Goal: Information Seeking & Learning: Learn about a topic

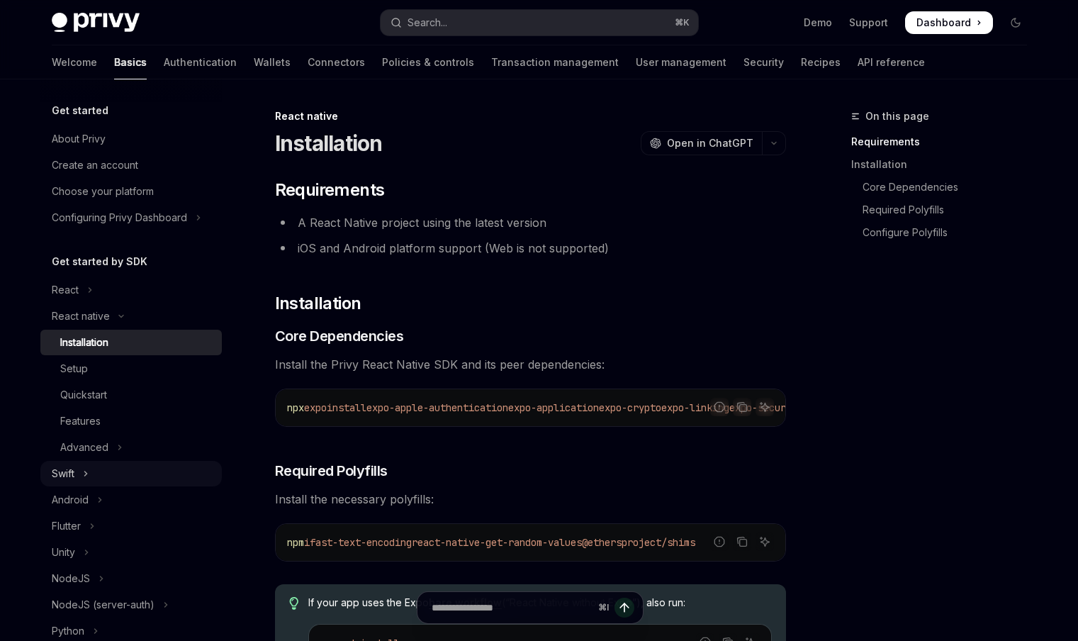
scroll to position [20, 0]
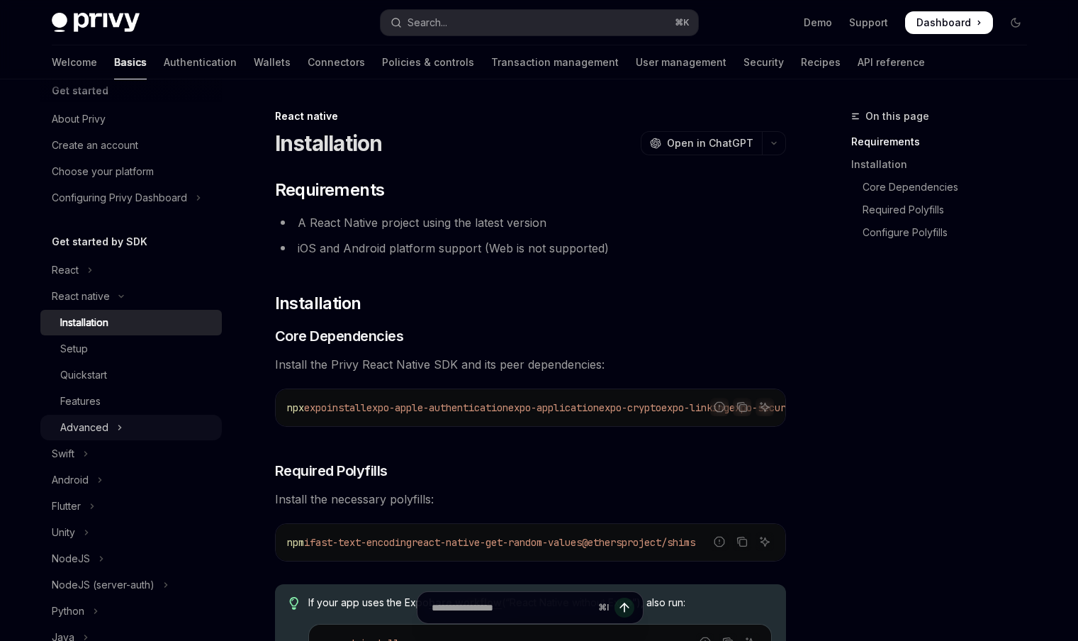
click at [148, 423] on button "Advanced" at bounding box center [130, 428] width 181 height 26
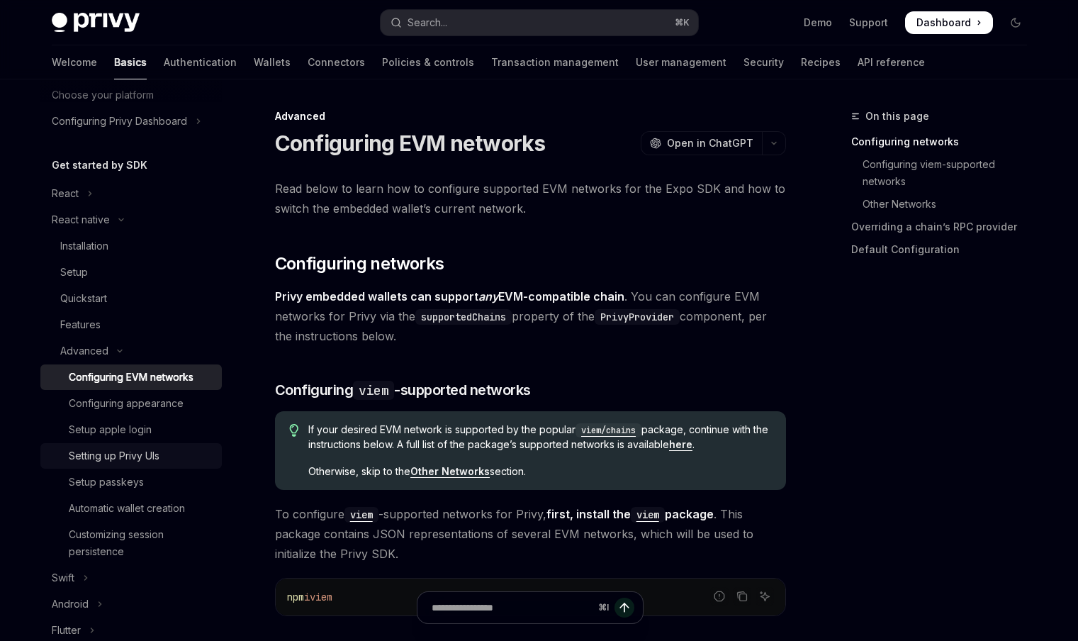
scroll to position [97, 0]
click at [155, 455] on div "Setting up Privy UIs" at bounding box center [114, 455] width 91 height 17
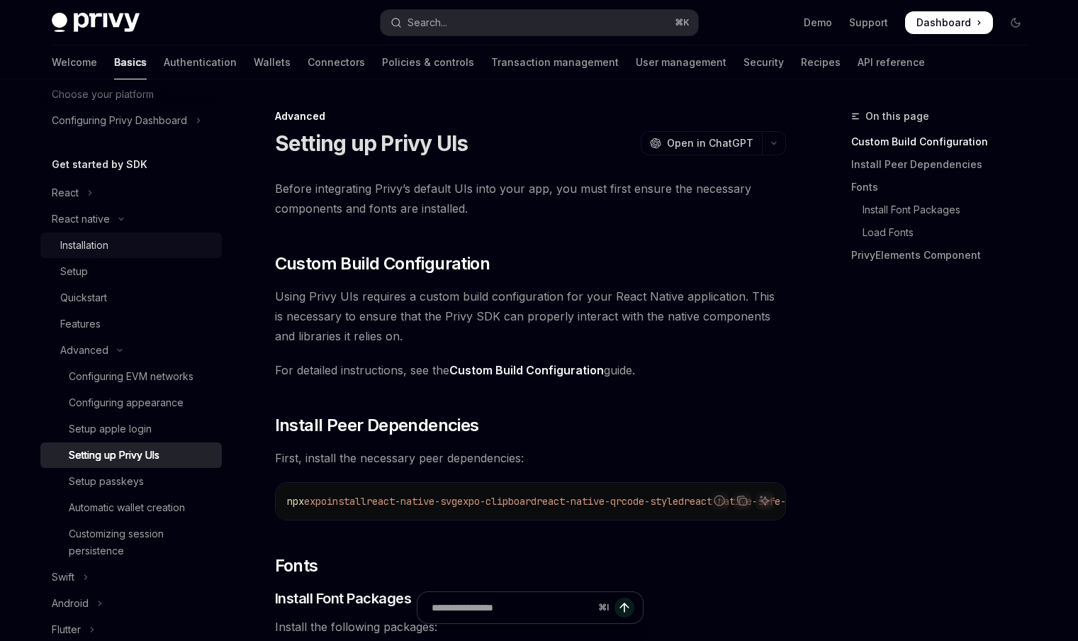
click at [108, 257] on link "Installation" at bounding box center [130, 246] width 181 height 26
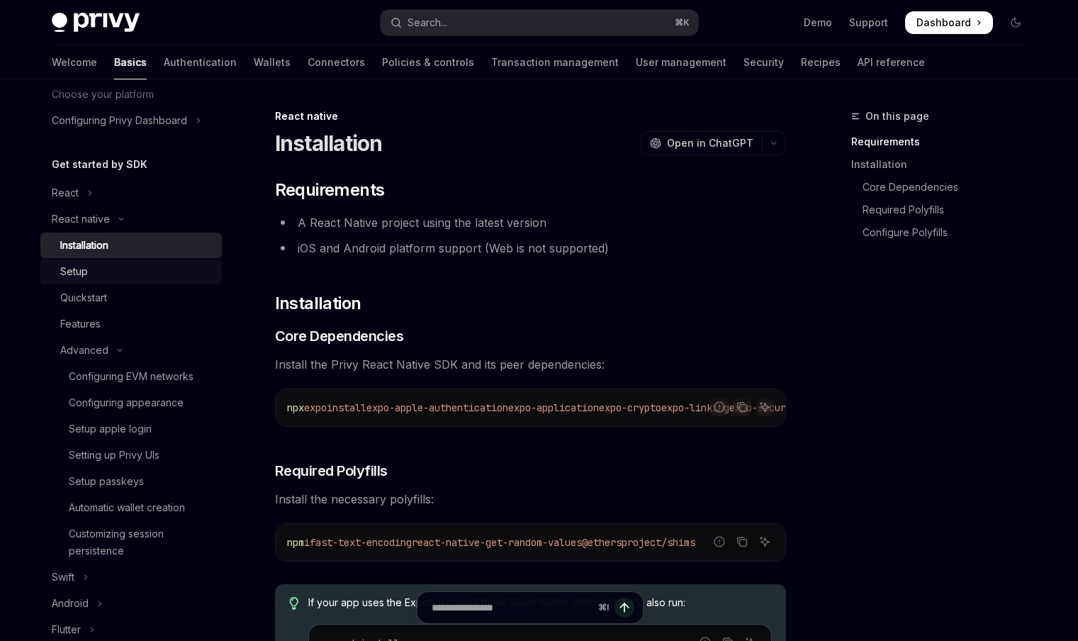
click at [104, 264] on div "Setup" at bounding box center [136, 271] width 153 height 17
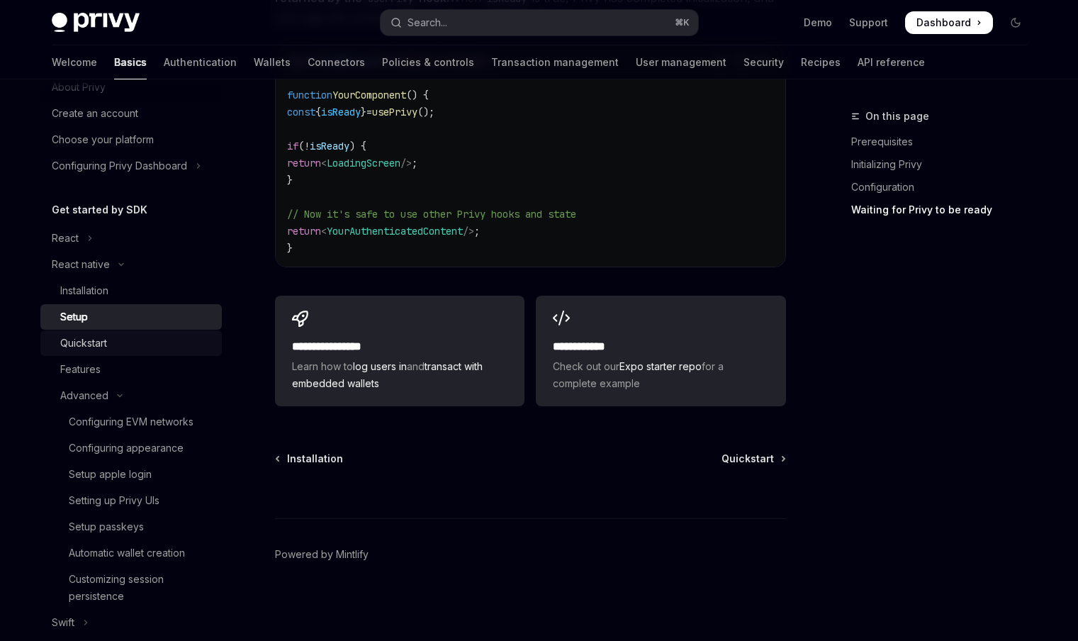
scroll to position [42, 0]
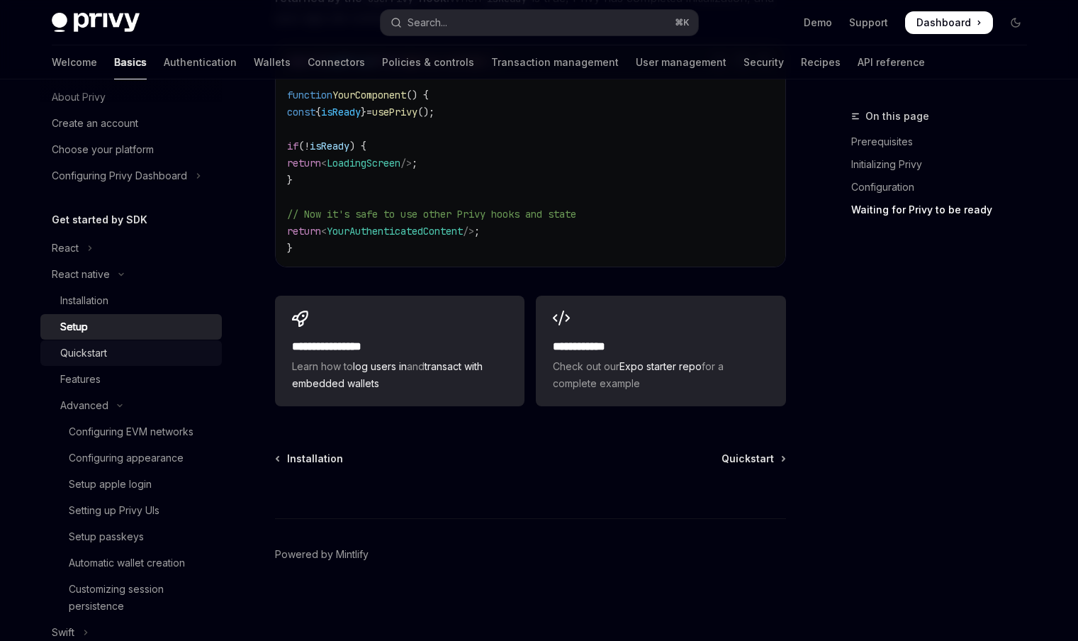
click at [127, 364] on link "Quickstart" at bounding box center [130, 353] width 181 height 26
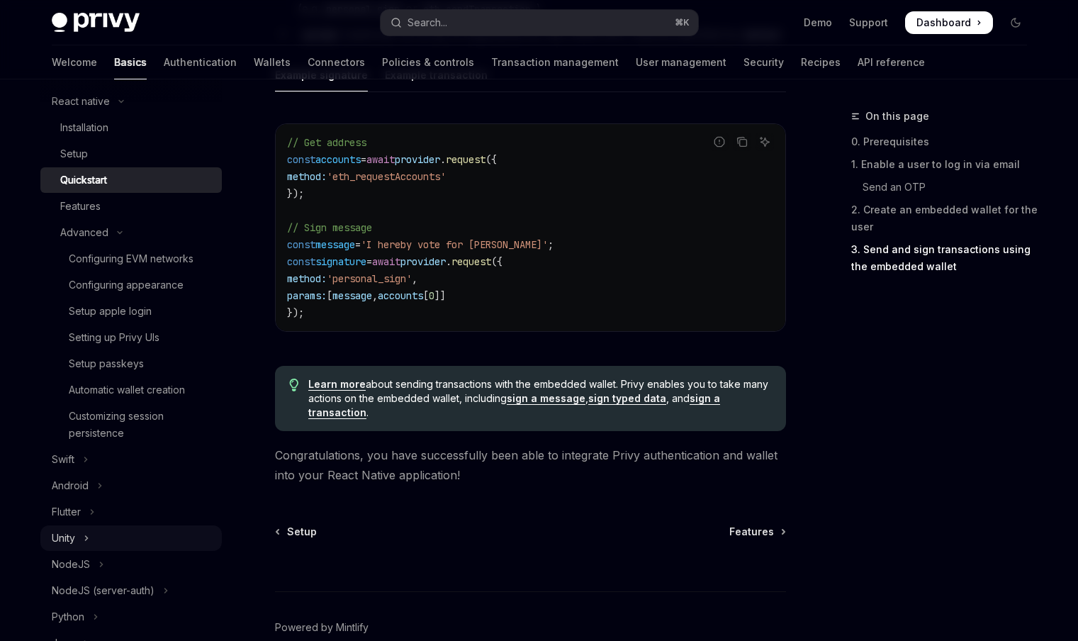
scroll to position [210, 0]
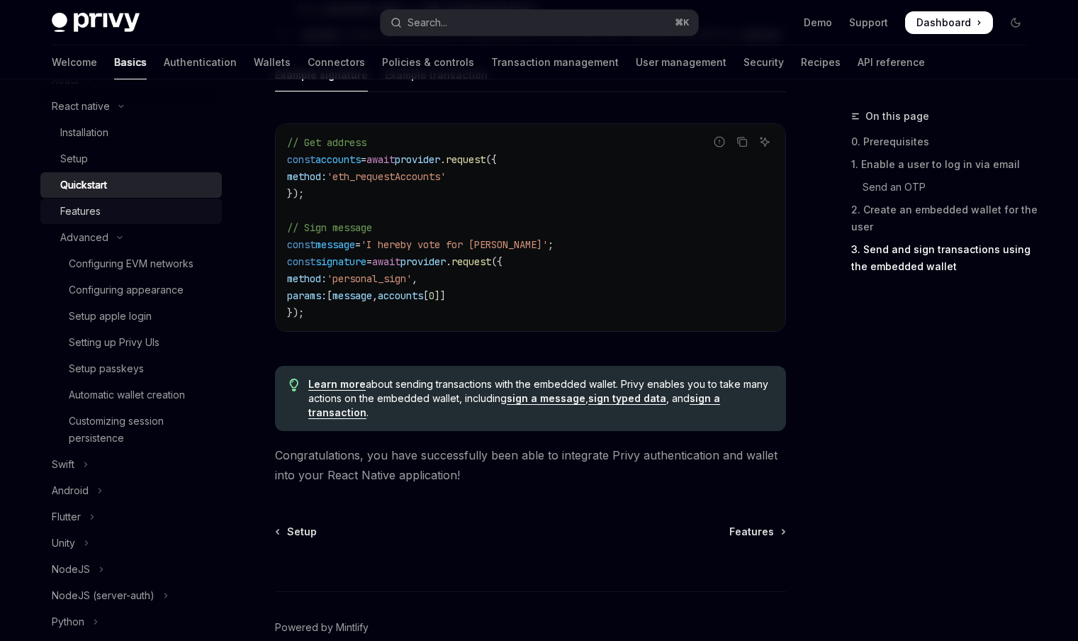
click at [106, 220] on link "Features" at bounding box center [130, 211] width 181 height 26
type textarea "*"
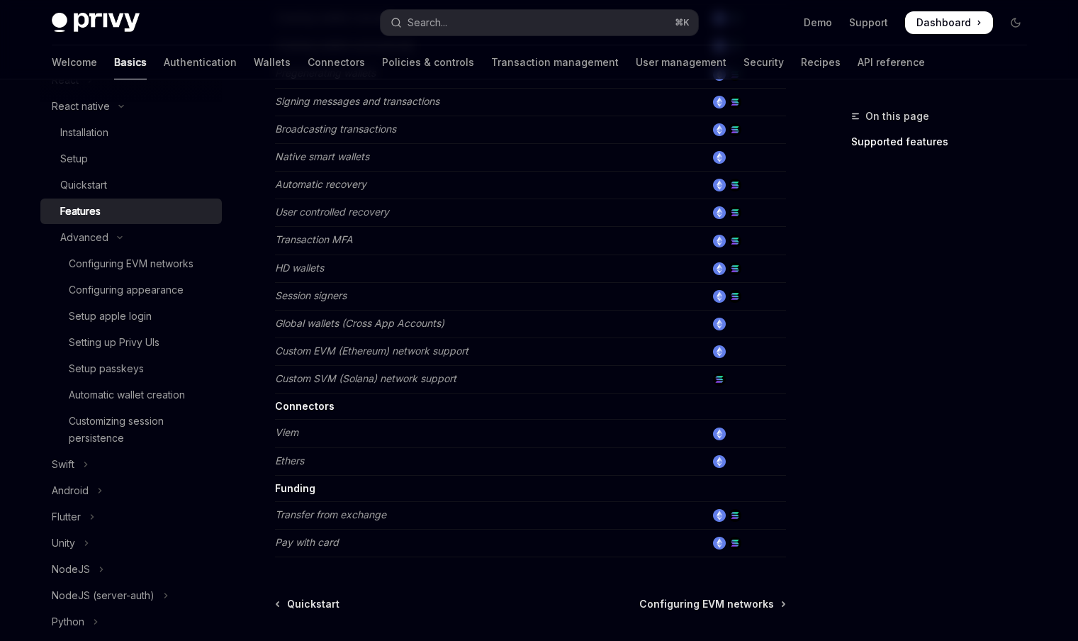
scroll to position [693, 0]
